Goal: Task Accomplishment & Management: Complete application form

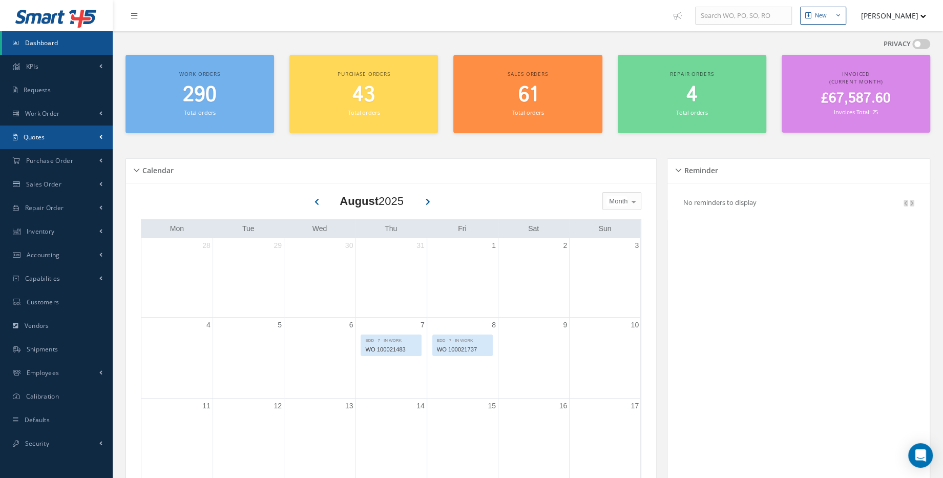
click at [75, 138] on link "Quotes" at bounding box center [56, 138] width 113 height 24
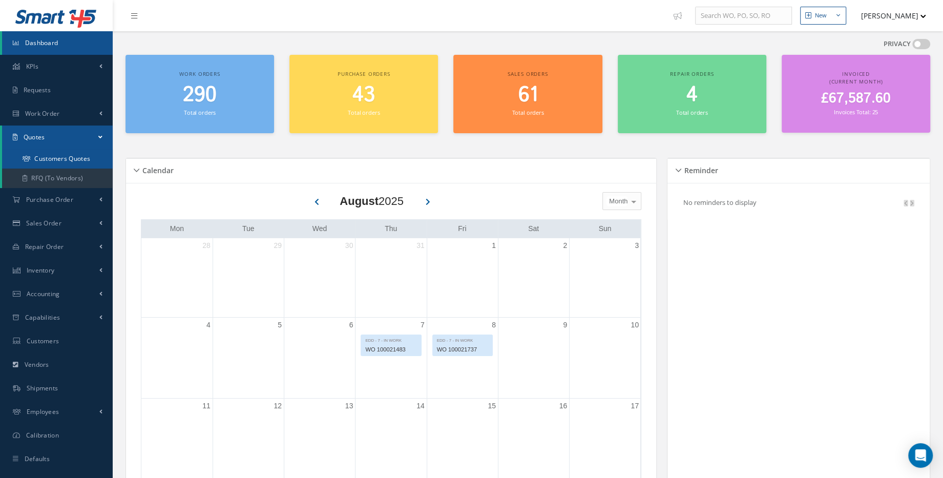
click at [78, 162] on link "Customers Quotes" at bounding box center [57, 158] width 111 height 19
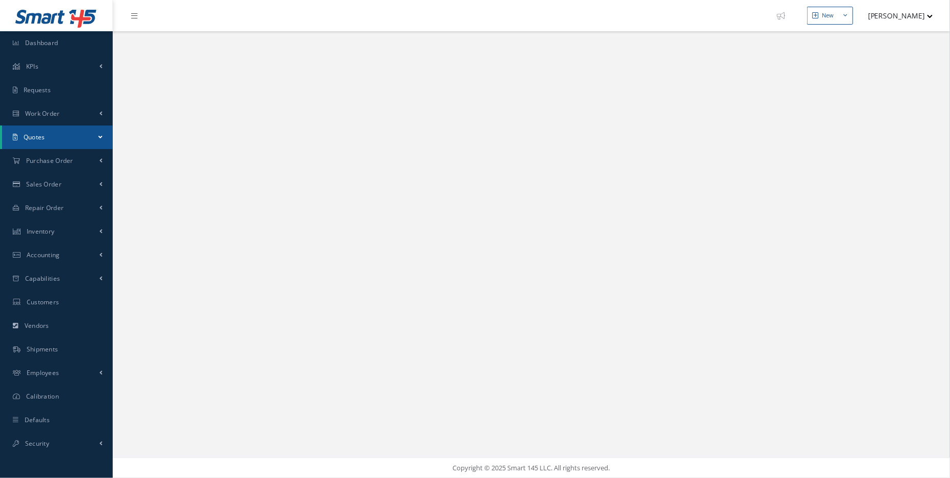
select select "25"
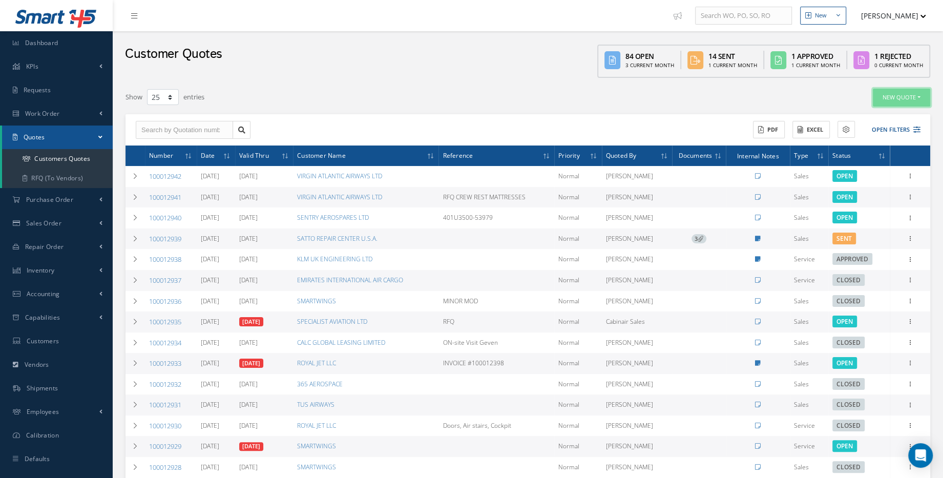
click at [895, 102] on button "New Quote" at bounding box center [901, 98] width 57 height 18
click at [863, 116] on link "Sales Quote" at bounding box center [889, 114] width 82 height 14
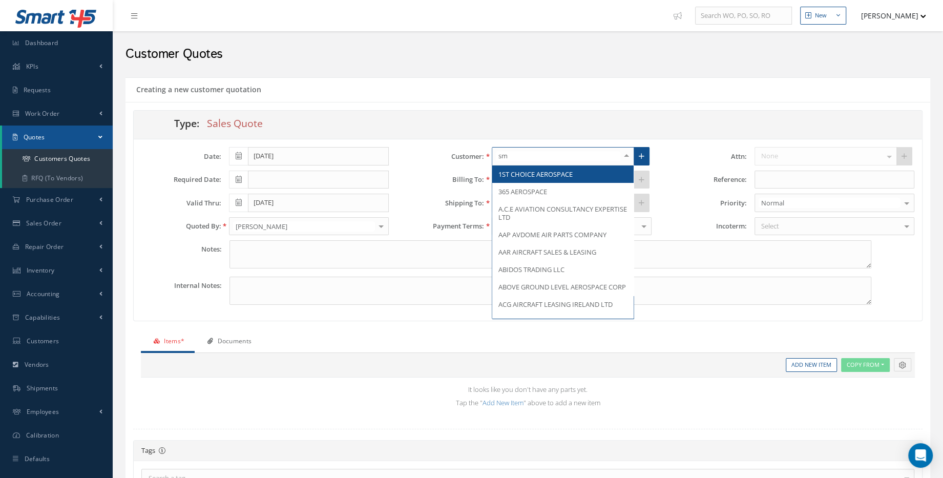
type input "sma"
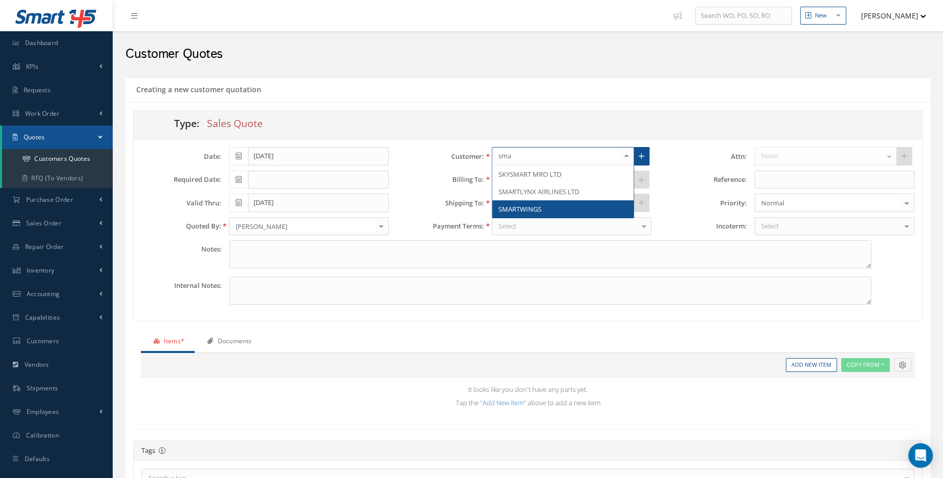
click at [533, 208] on span "SMARTWINGS" at bounding box center [520, 208] width 43 height 9
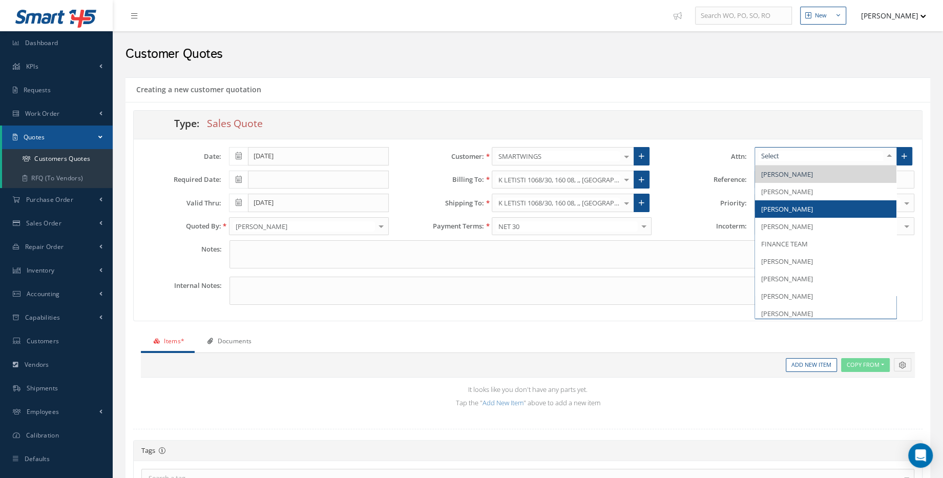
type input "t"
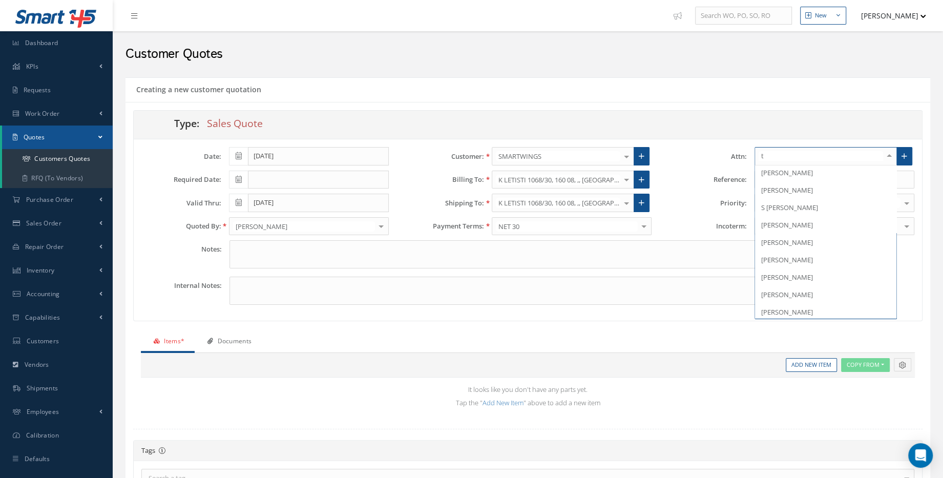
scroll to position [195, 0]
click at [804, 237] on span "[PERSON_NAME]" at bounding box center [787, 240] width 52 height 9
click at [784, 180] on input "text" at bounding box center [835, 180] width 160 height 18
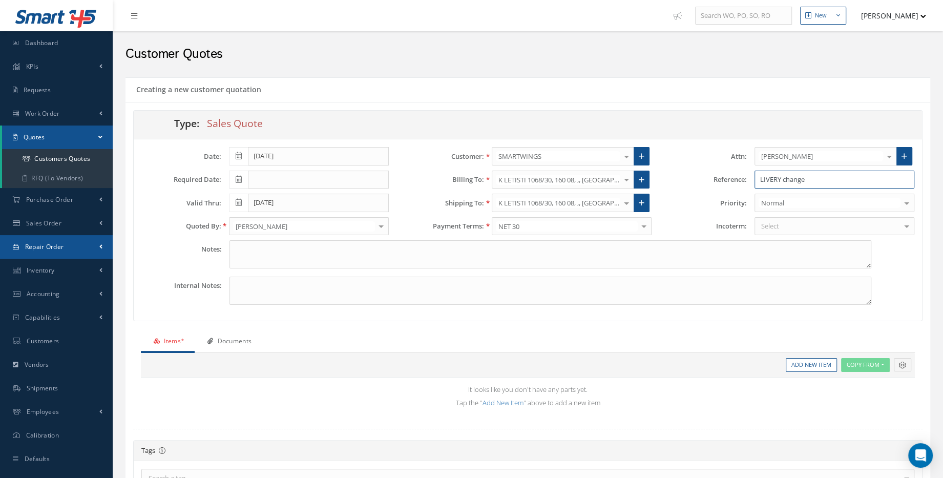
type input "LIVERY change"
drag, startPoint x: 817, startPoint y: 363, endPoint x: 803, endPoint y: 367, distance: 14.6
click at [817, 363] on link "Add New Item" at bounding box center [811, 365] width 51 height 14
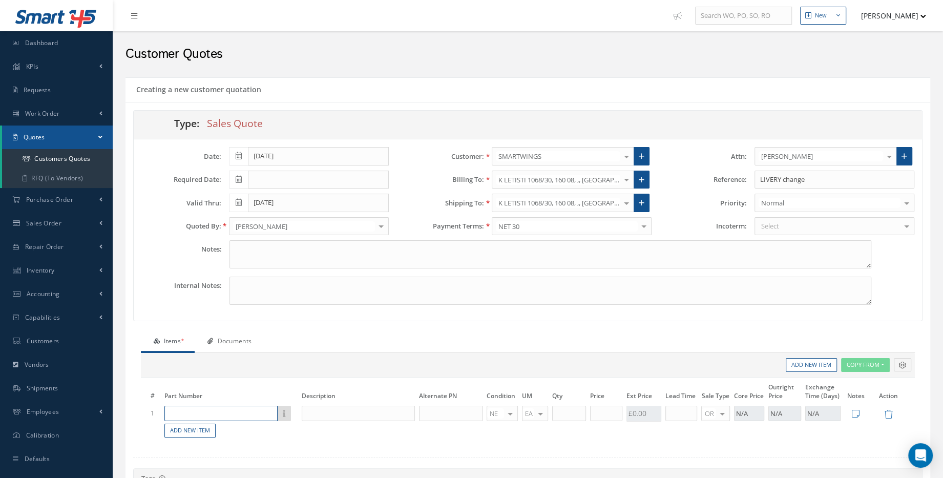
click at [196, 416] on input "text" at bounding box center [220, 413] width 113 height 15
type input "P"
type input "L"
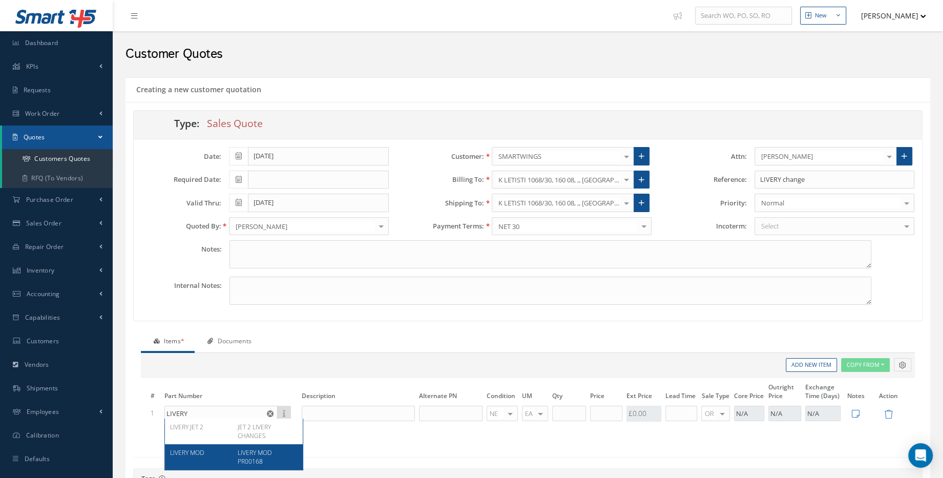
click at [208, 448] on div "LIVERY MOD" at bounding box center [200, 456] width 60 height 17
type input "LIVERY MOD"
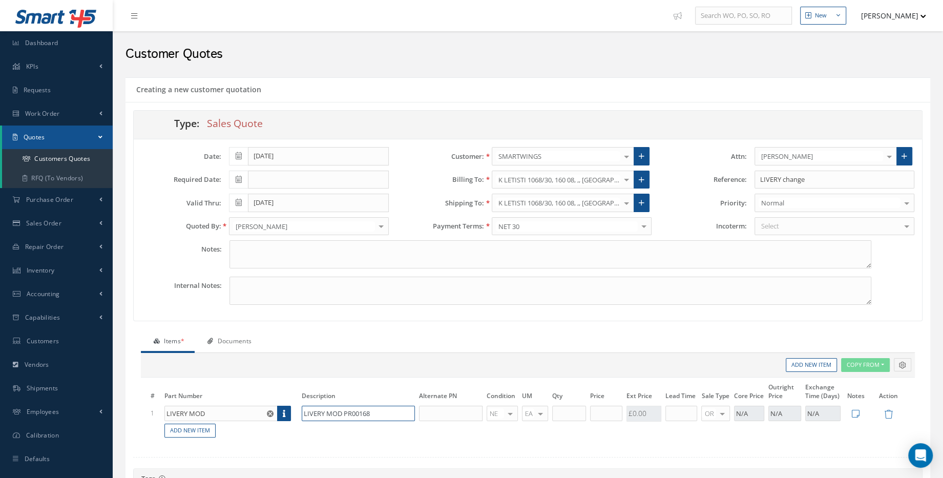
drag, startPoint x: 380, startPoint y: 409, endPoint x: 345, endPoint y: 414, distance: 34.6
click at [345, 414] on input "LIVERY MOD PR00168" at bounding box center [359, 413] width 114 height 15
type input "LIVERY MOD"
click at [563, 406] on input "text" at bounding box center [569, 413] width 34 height 15
type input "1"
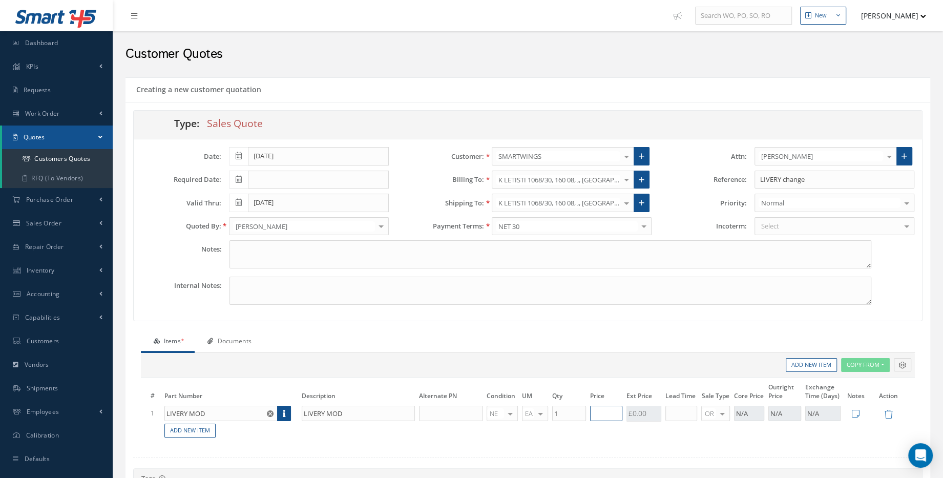
click at [612, 411] on input "text" at bounding box center [606, 413] width 32 height 15
type input "£4,950"
click at [666, 413] on input "text" at bounding box center [682, 413] width 32 height 15
type input "5"
click at [857, 412] on icon at bounding box center [856, 413] width 8 height 9
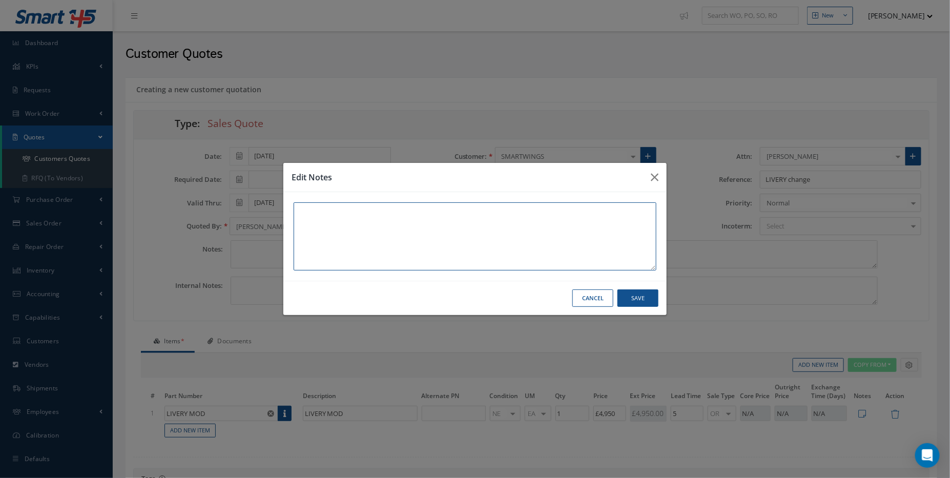
click at [469, 224] on textarea at bounding box center [475, 236] width 363 height 68
type textarea "AOG MODIFICATION"
click at [640, 296] on button "Save" at bounding box center [637, 299] width 41 height 18
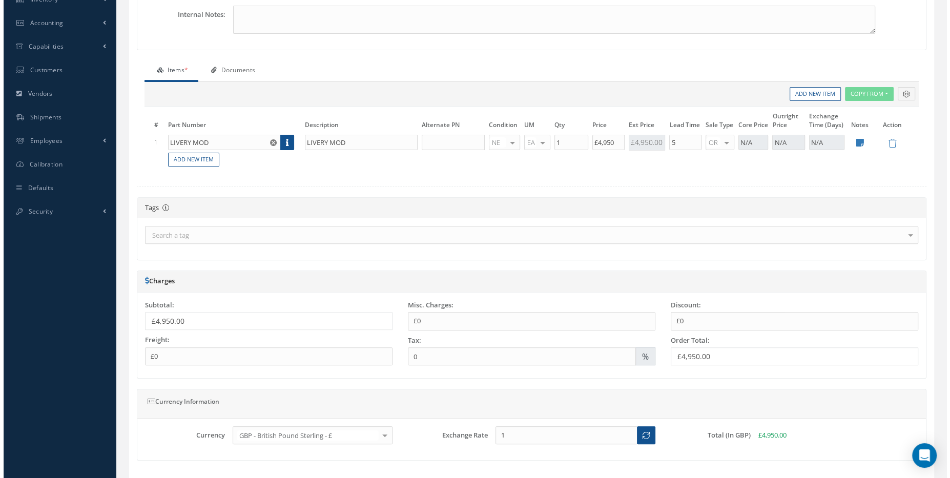
scroll to position [340, 0]
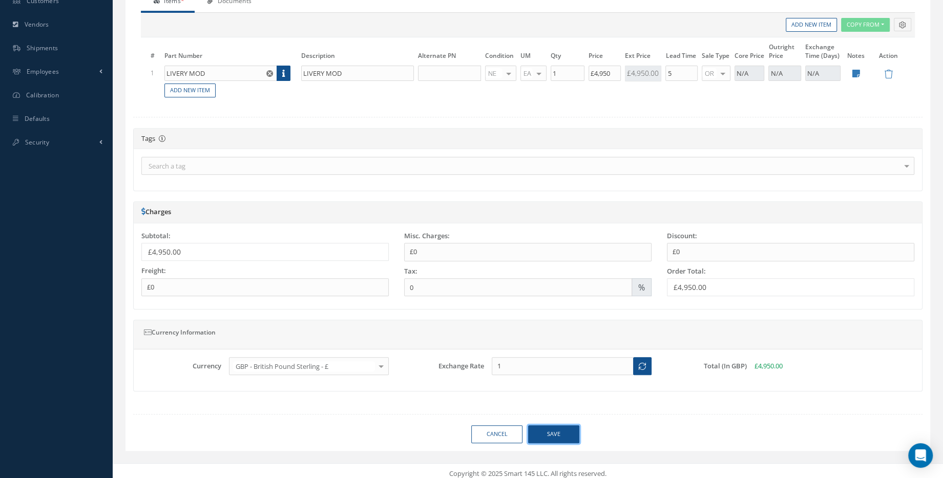
click at [570, 429] on button "Save" at bounding box center [553, 434] width 51 height 18
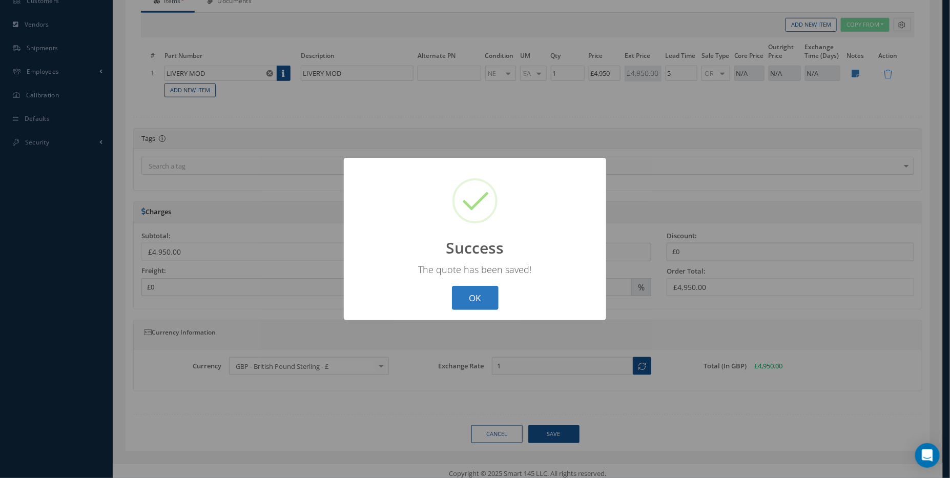
click at [463, 294] on button "OK" at bounding box center [475, 298] width 47 height 24
select select "25"
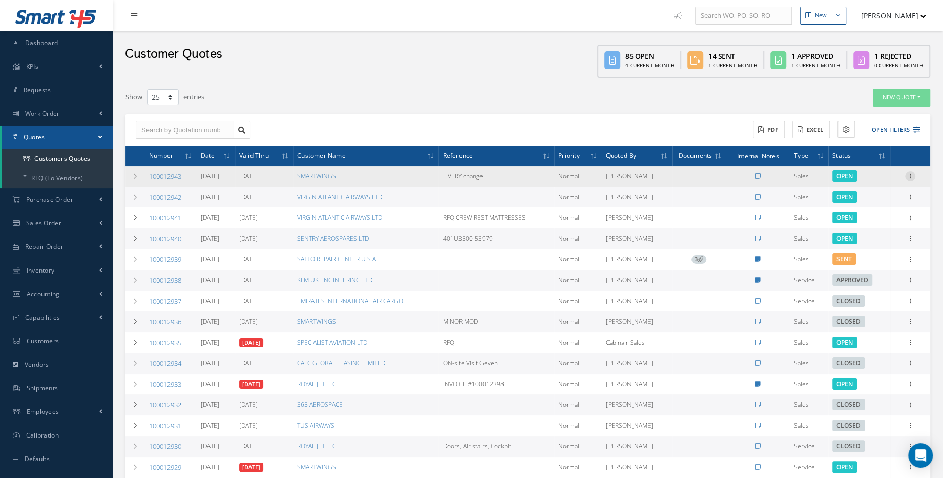
click at [905, 176] on icon at bounding box center [910, 175] width 10 height 8
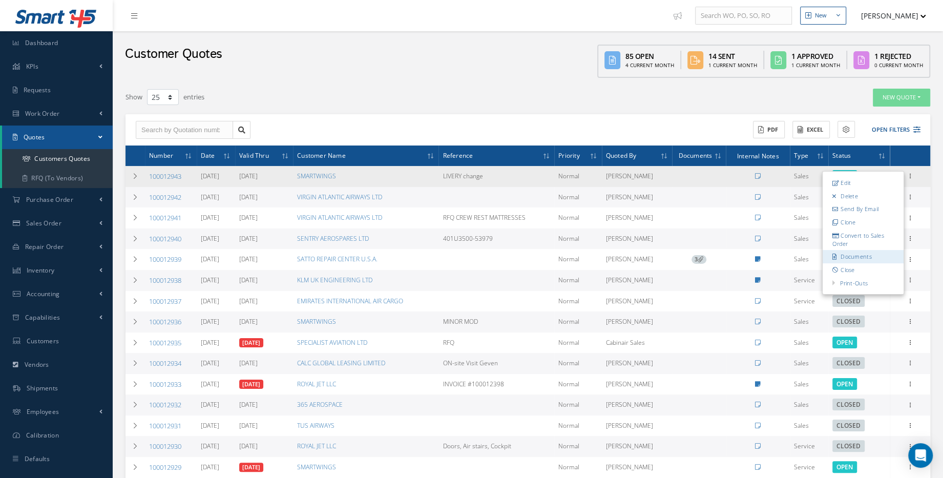
click at [851, 257] on link "Documents" at bounding box center [863, 257] width 81 height 13
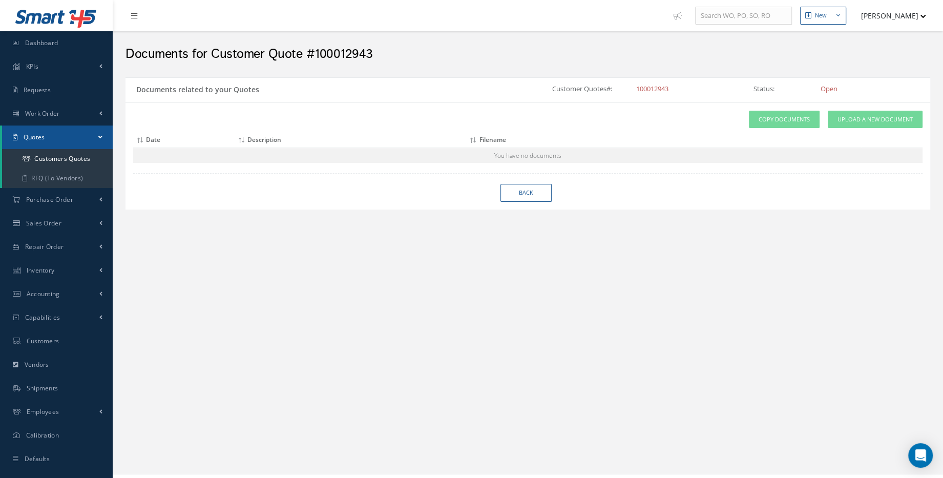
select select "25"
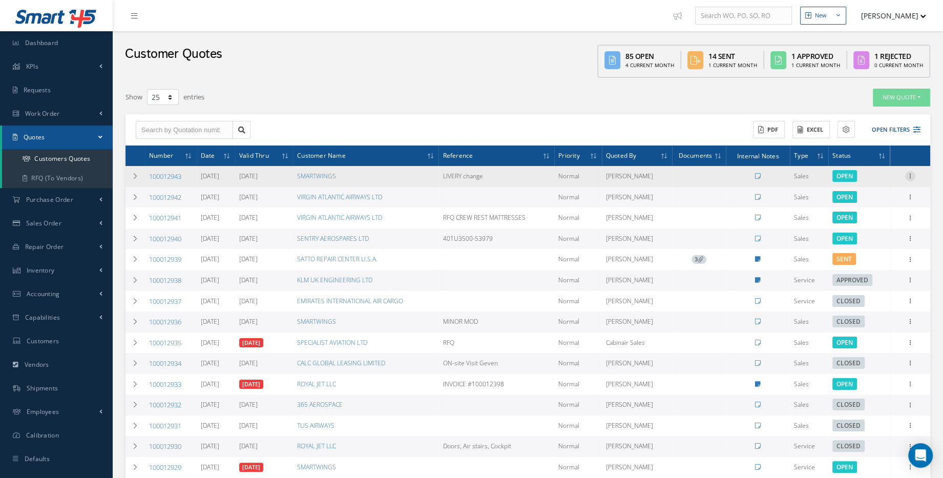
click at [914, 178] on icon at bounding box center [910, 175] width 10 height 8
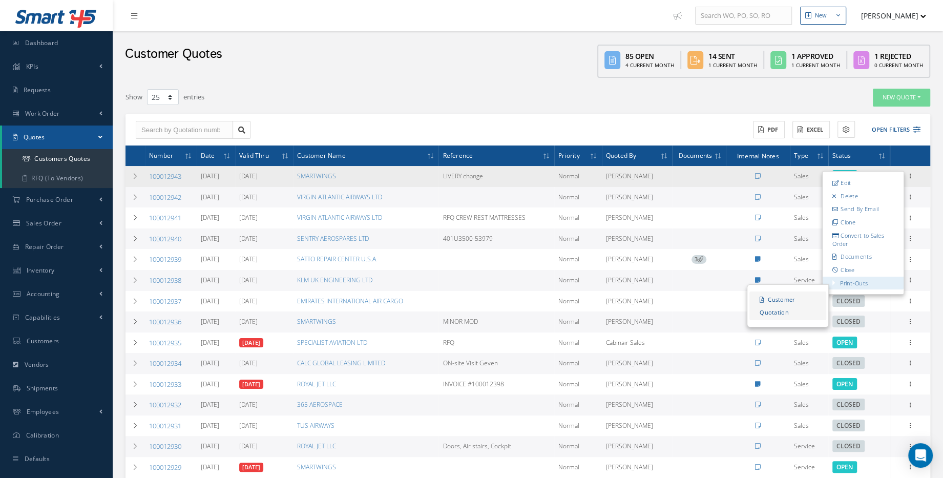
click at [799, 293] on link "Customer Quotation" at bounding box center [788, 306] width 77 height 29
